Goal: Navigation & Orientation: Find specific page/section

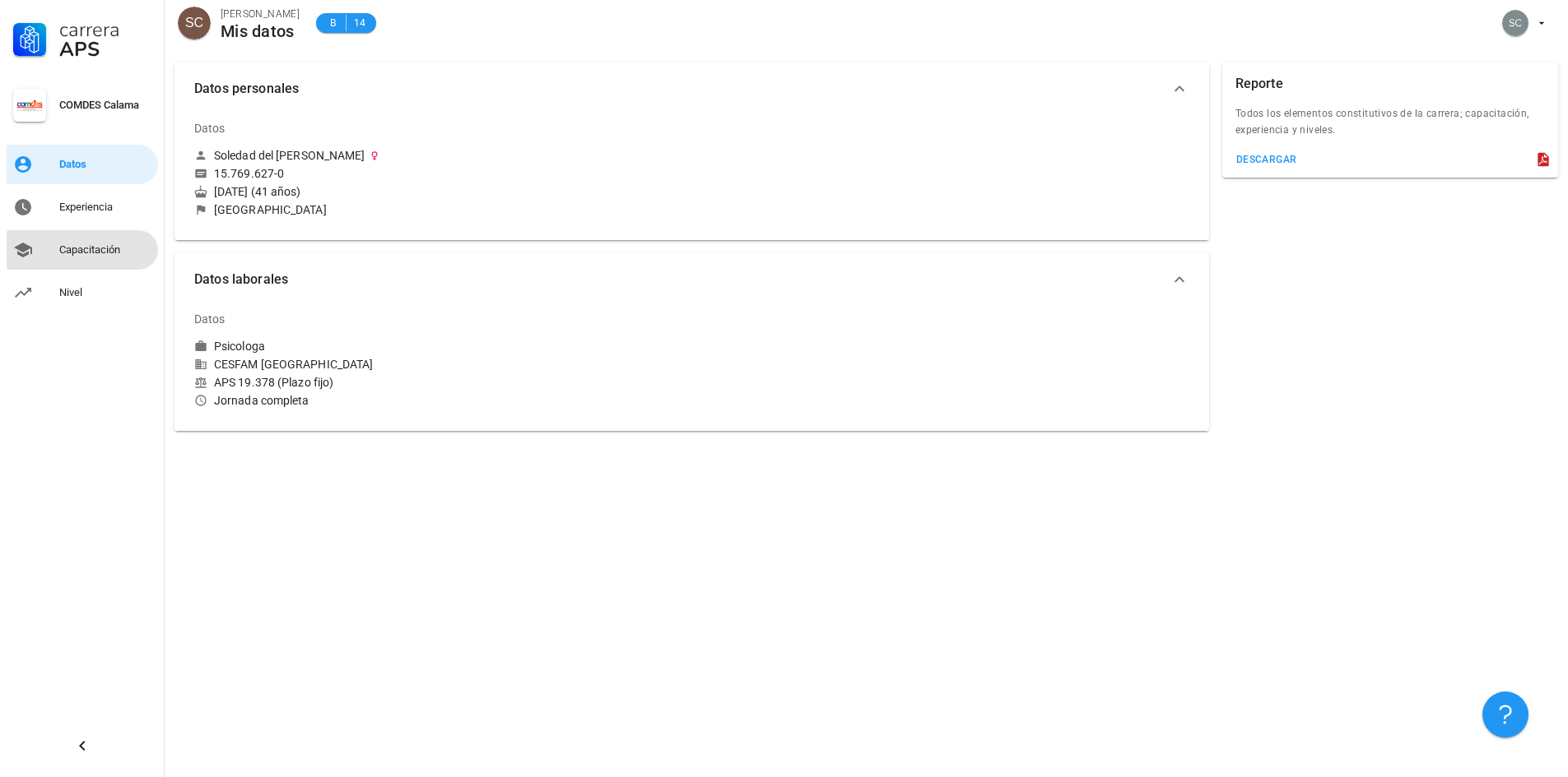
click at [91, 255] on div "Capacitación" at bounding box center [105, 250] width 92 height 13
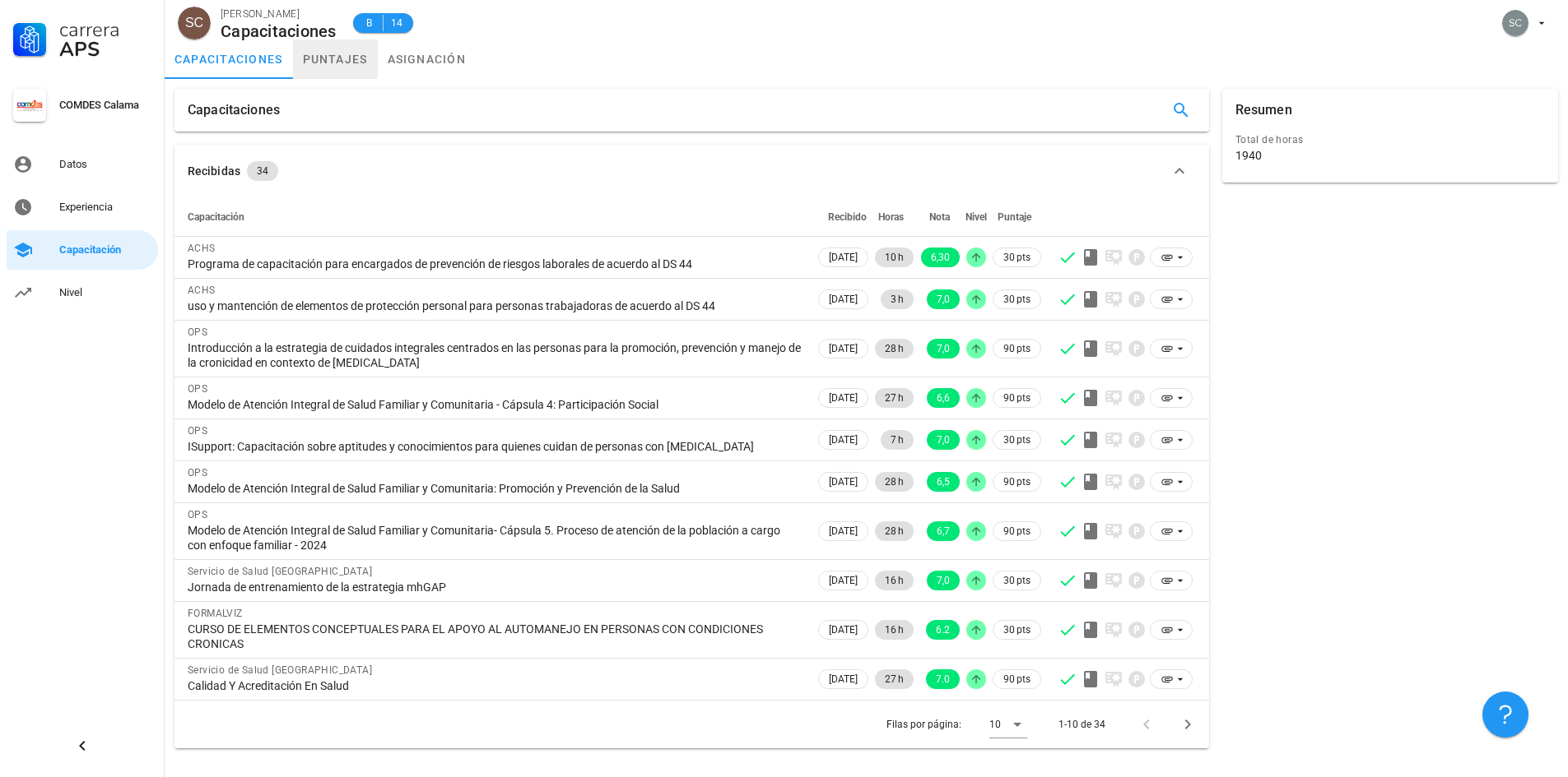
click at [330, 62] on link "puntajes" at bounding box center [335, 60] width 85 height 40
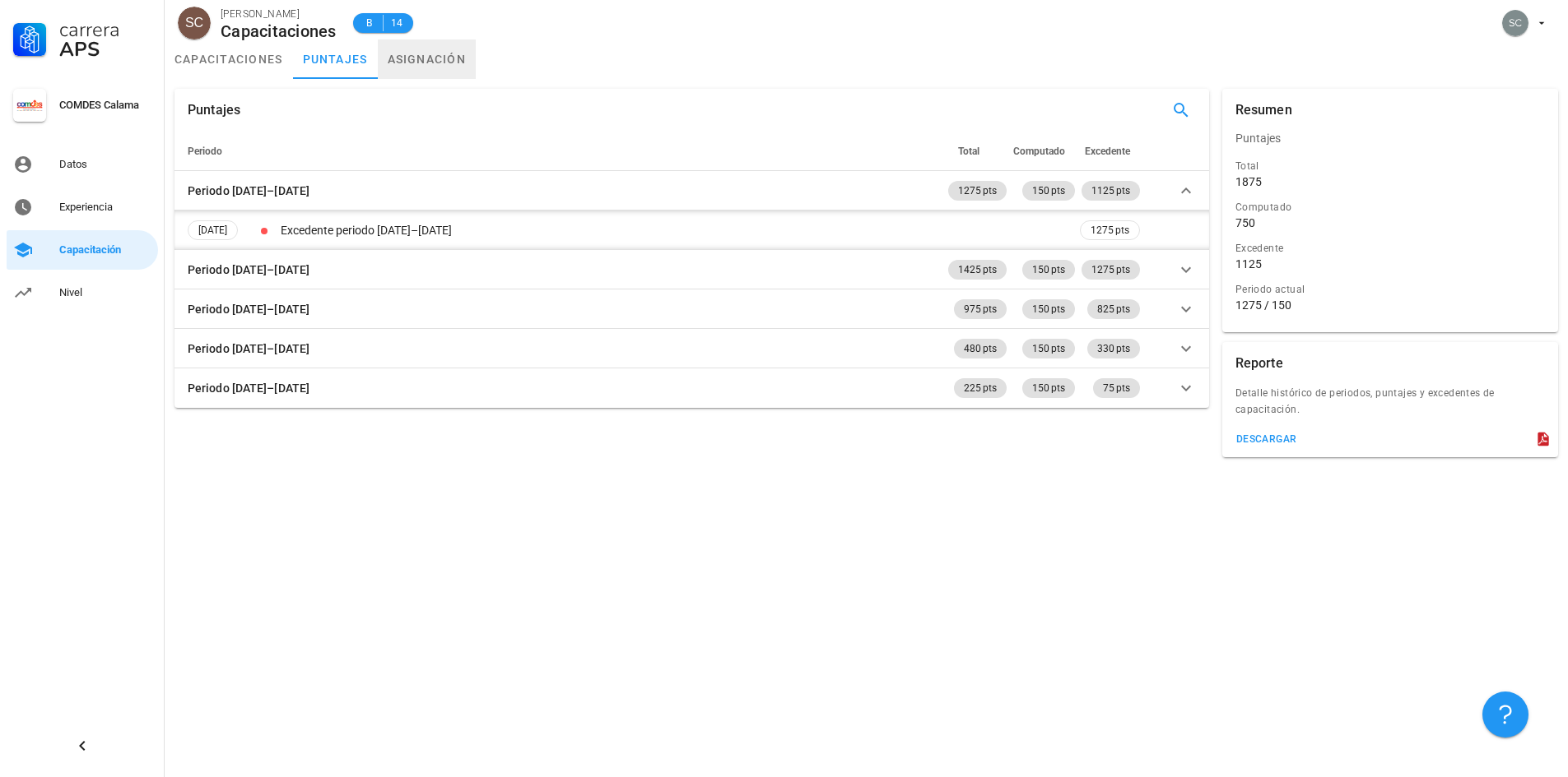
click at [422, 56] on link "asignación" at bounding box center [426, 60] width 99 height 40
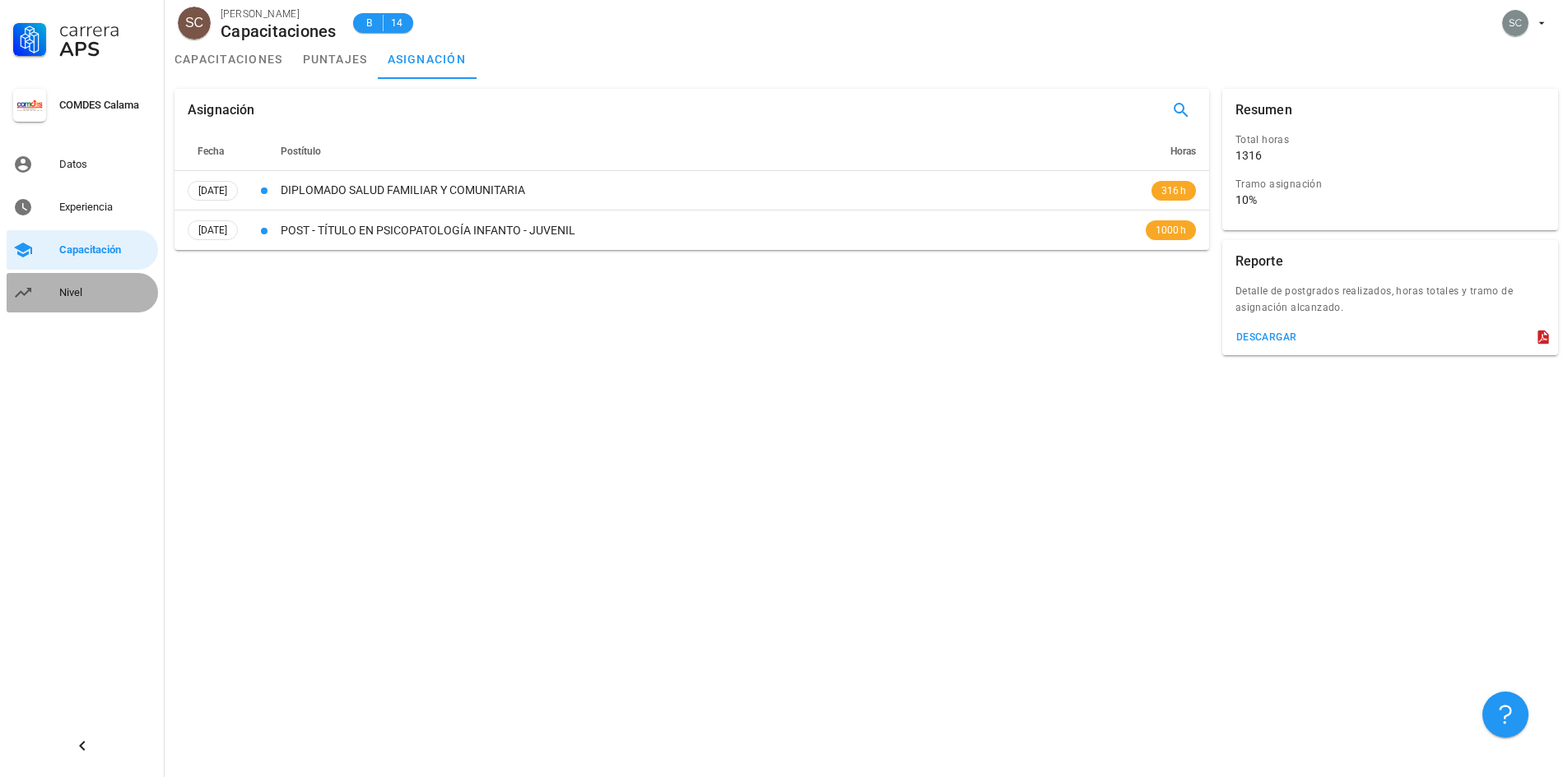
click at [90, 293] on div "Nivel" at bounding box center [105, 293] width 92 height 13
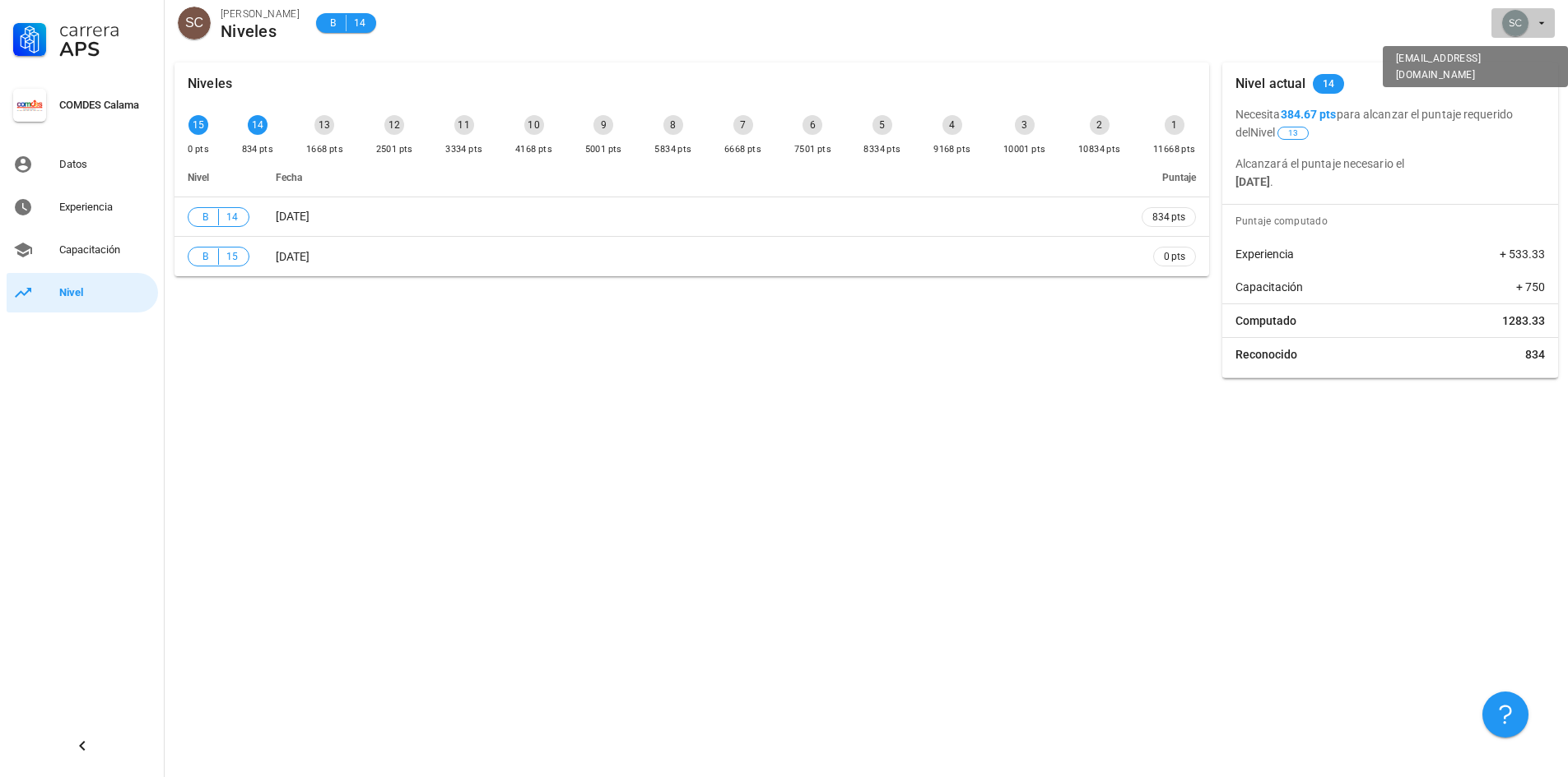
click at [1544, 22] on icon "button" at bounding box center [1541, 23] width 6 height 2
click at [1525, 60] on div "Salir" at bounding box center [1532, 65] width 27 height 33
